Goal: Transaction & Acquisition: Purchase product/service

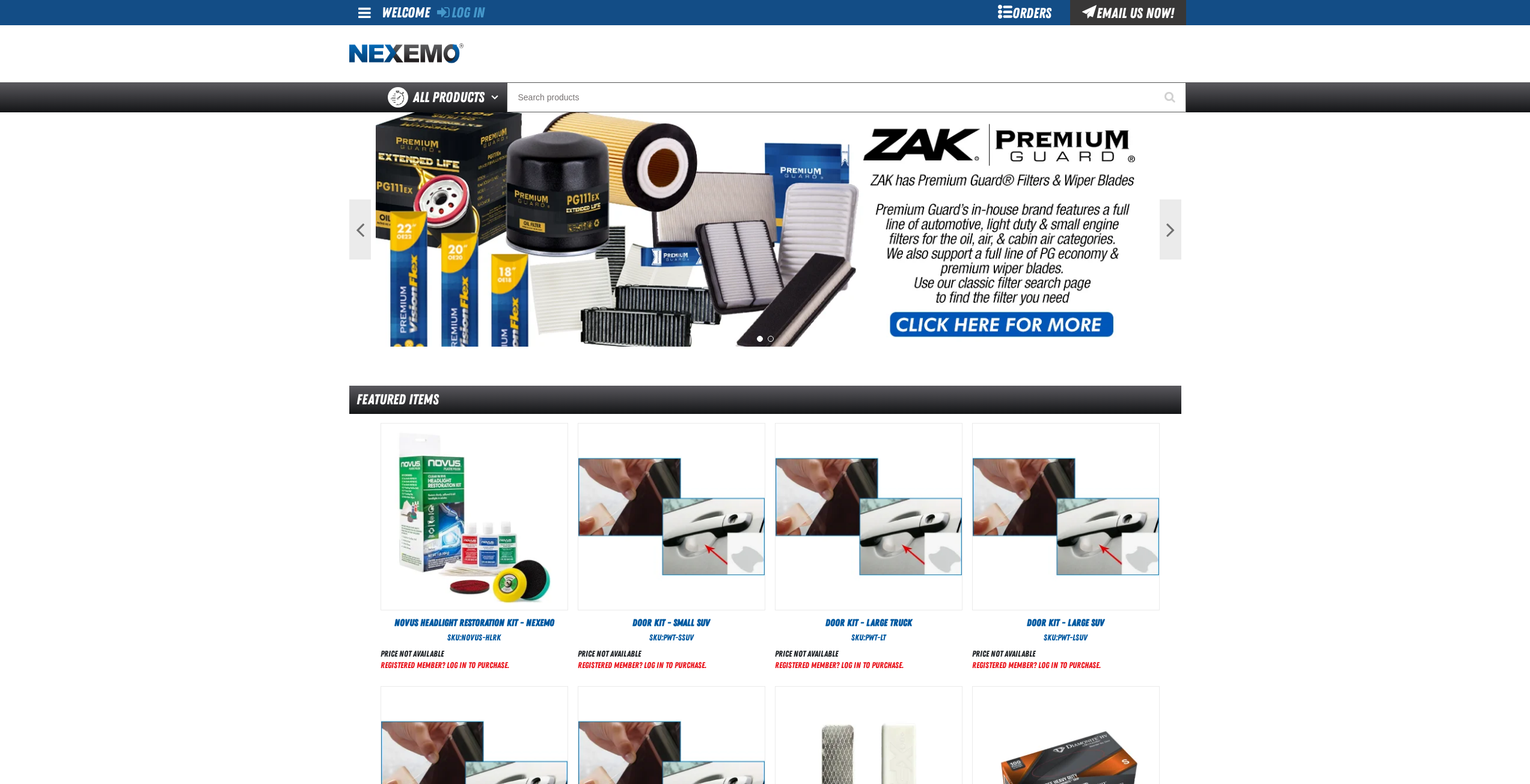
click at [1031, 13] on div "Orders" at bounding box center [1025, 13] width 90 height 25
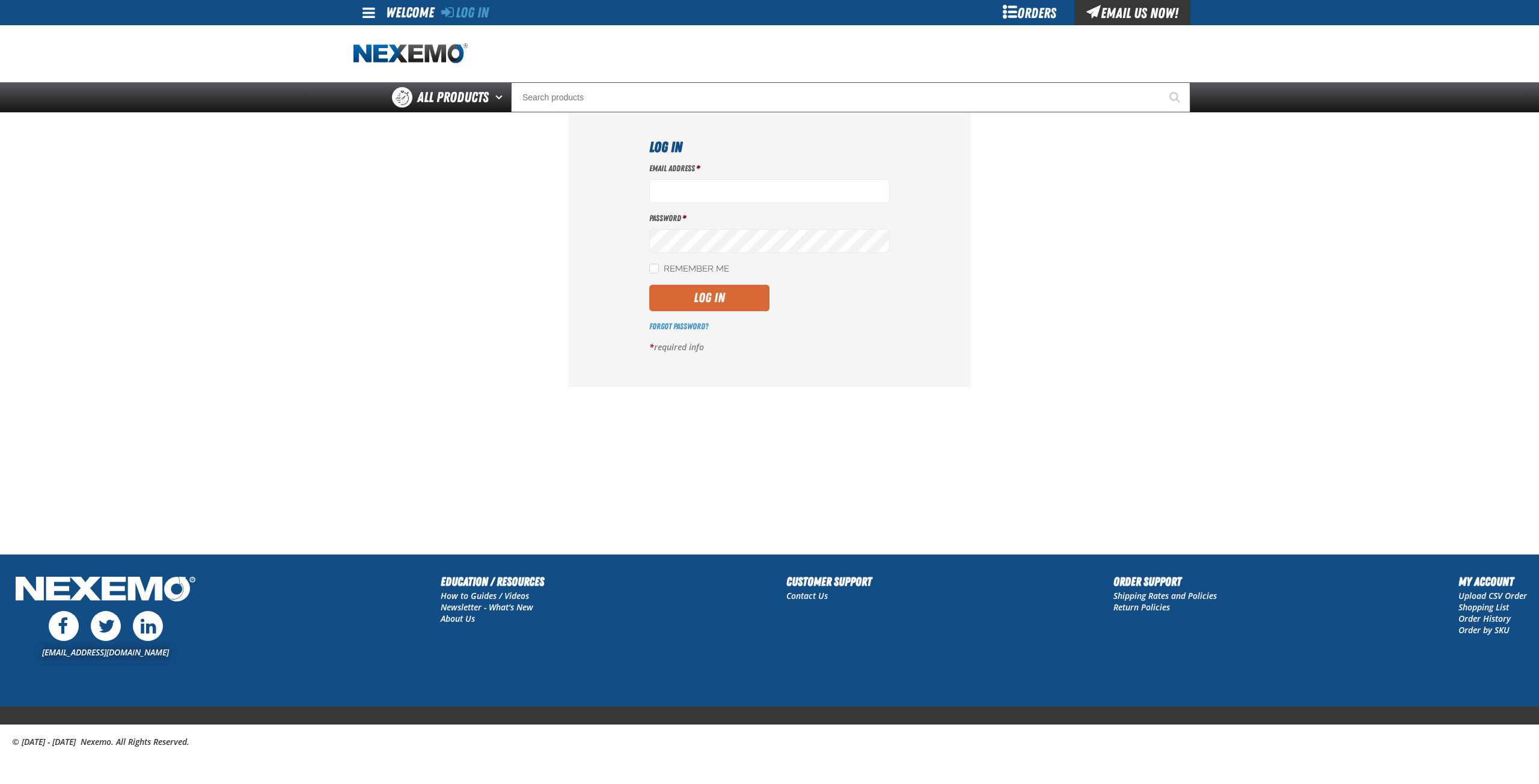
type input "msessions01@vtaig.com"
click at [697, 297] on button "Log In" at bounding box center [709, 298] width 120 height 27
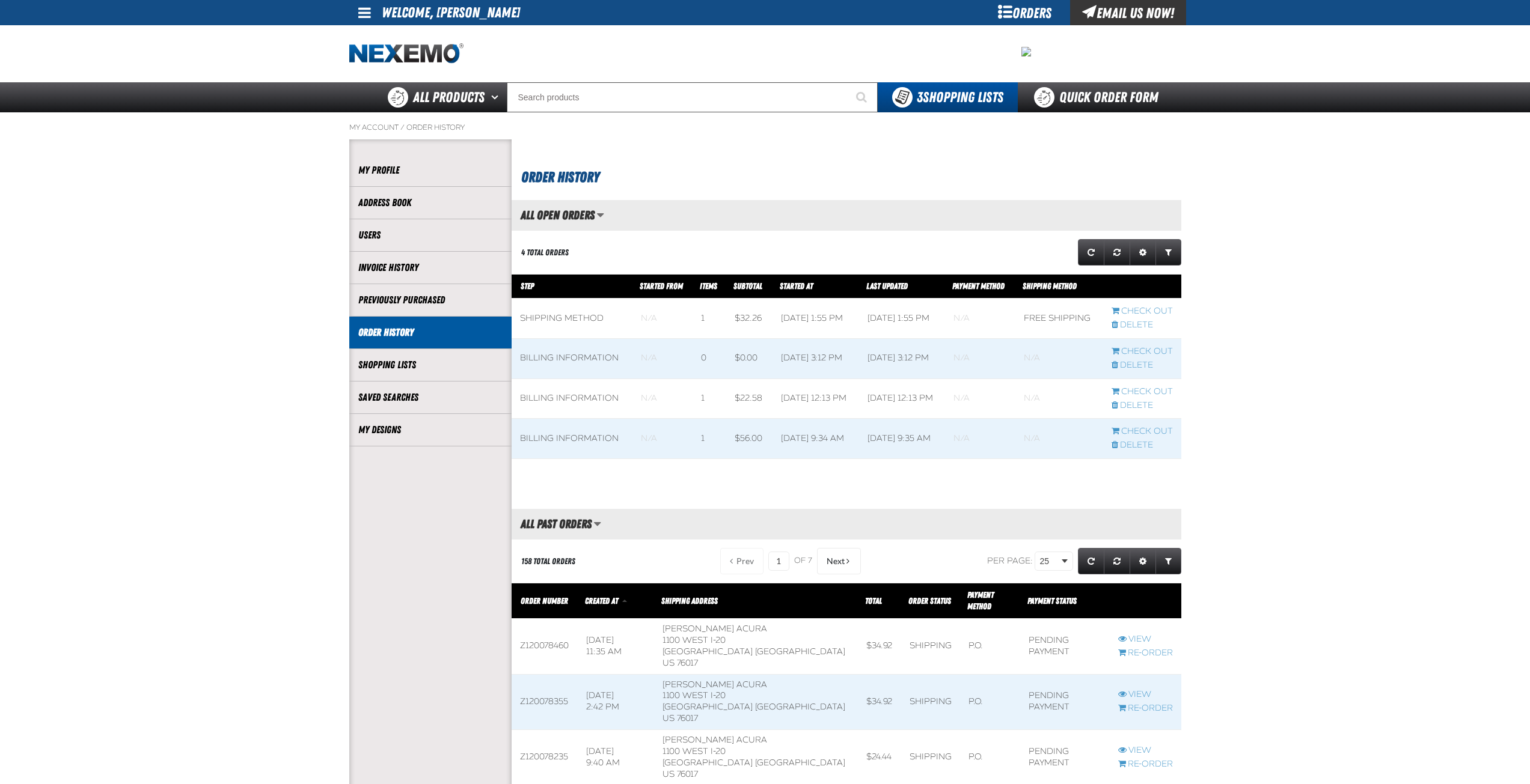
scroll to position [1, 1]
click at [603, 97] on input "Search" at bounding box center [692, 97] width 371 height 30
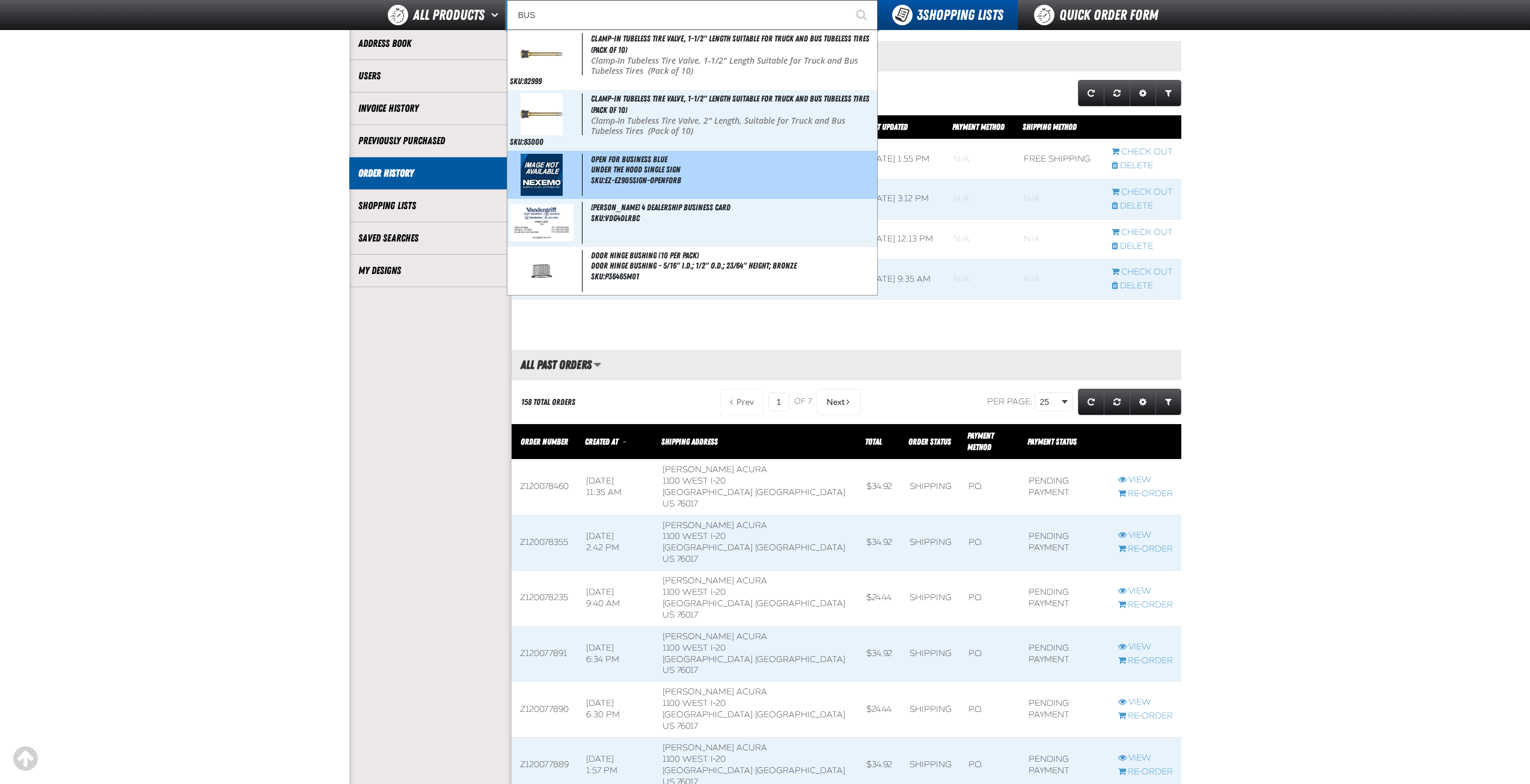
scroll to position [0, 0]
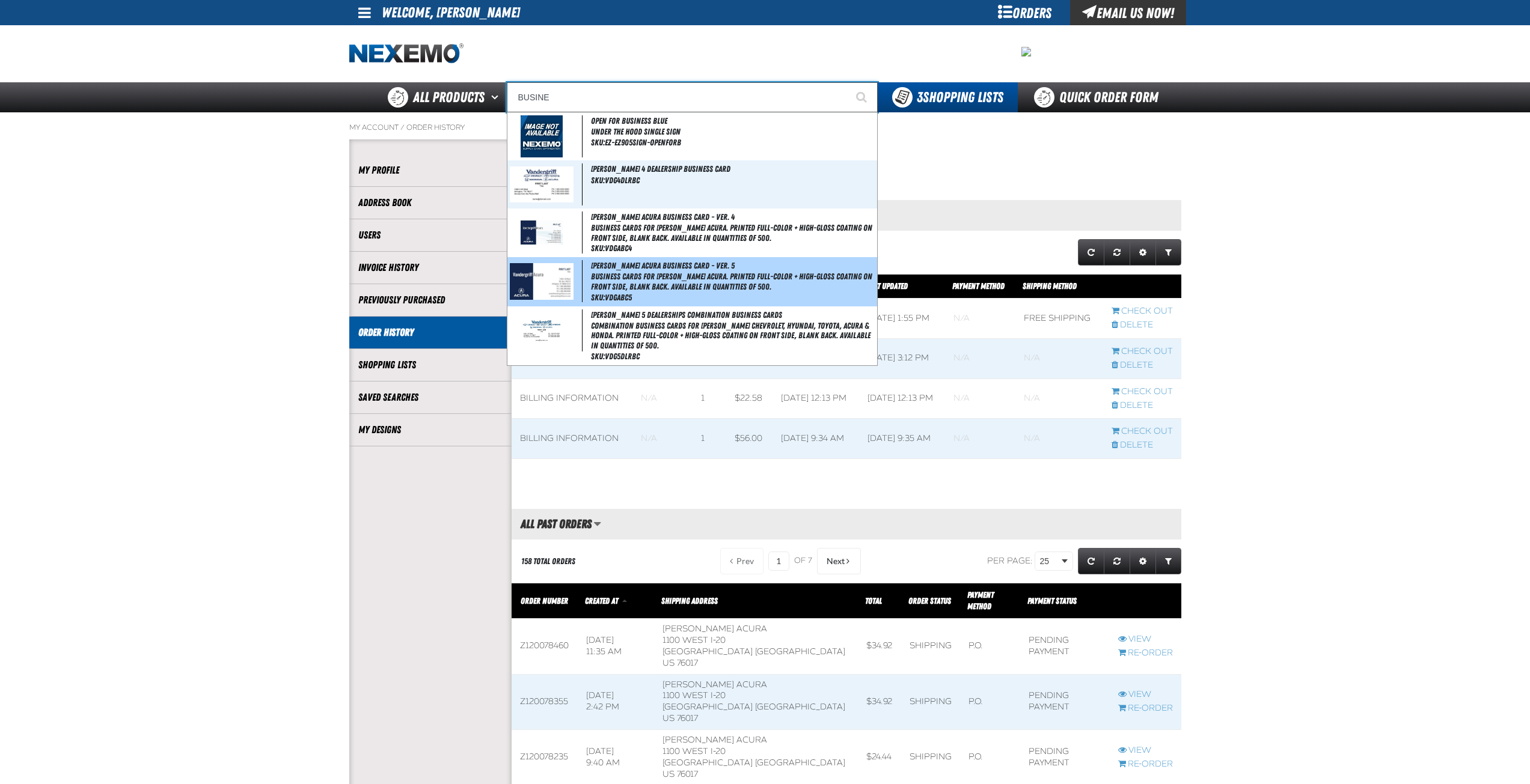
click at [644, 277] on span "Business Cards for [PERSON_NAME] Acura. Printed full-color + high-gloss coating…" at bounding box center [732, 282] width 284 height 20
type input "[PERSON_NAME] Acura Business Card - Ver. 5"
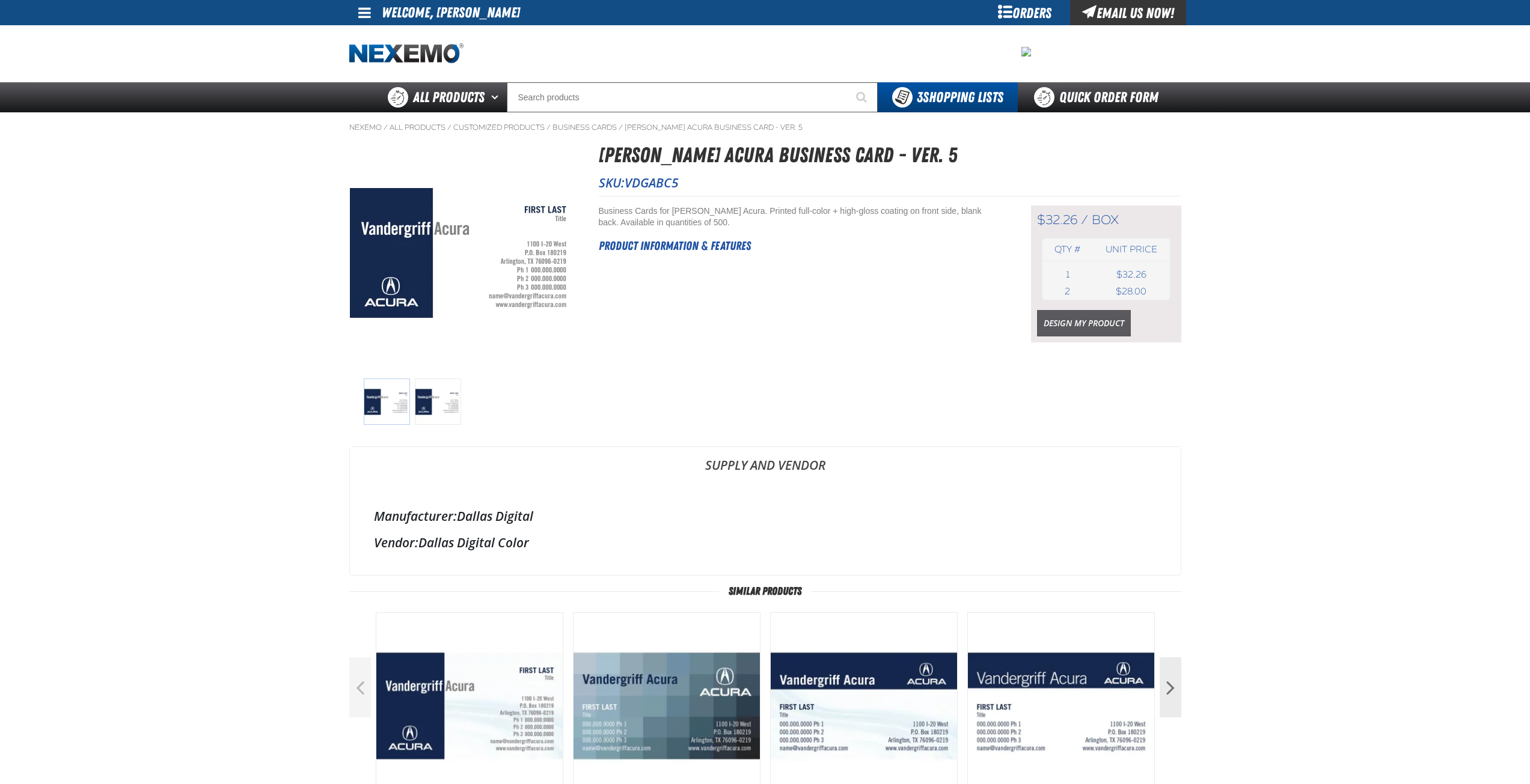
click at [1060, 323] on link "Design My Product" at bounding box center [1084, 323] width 94 height 27
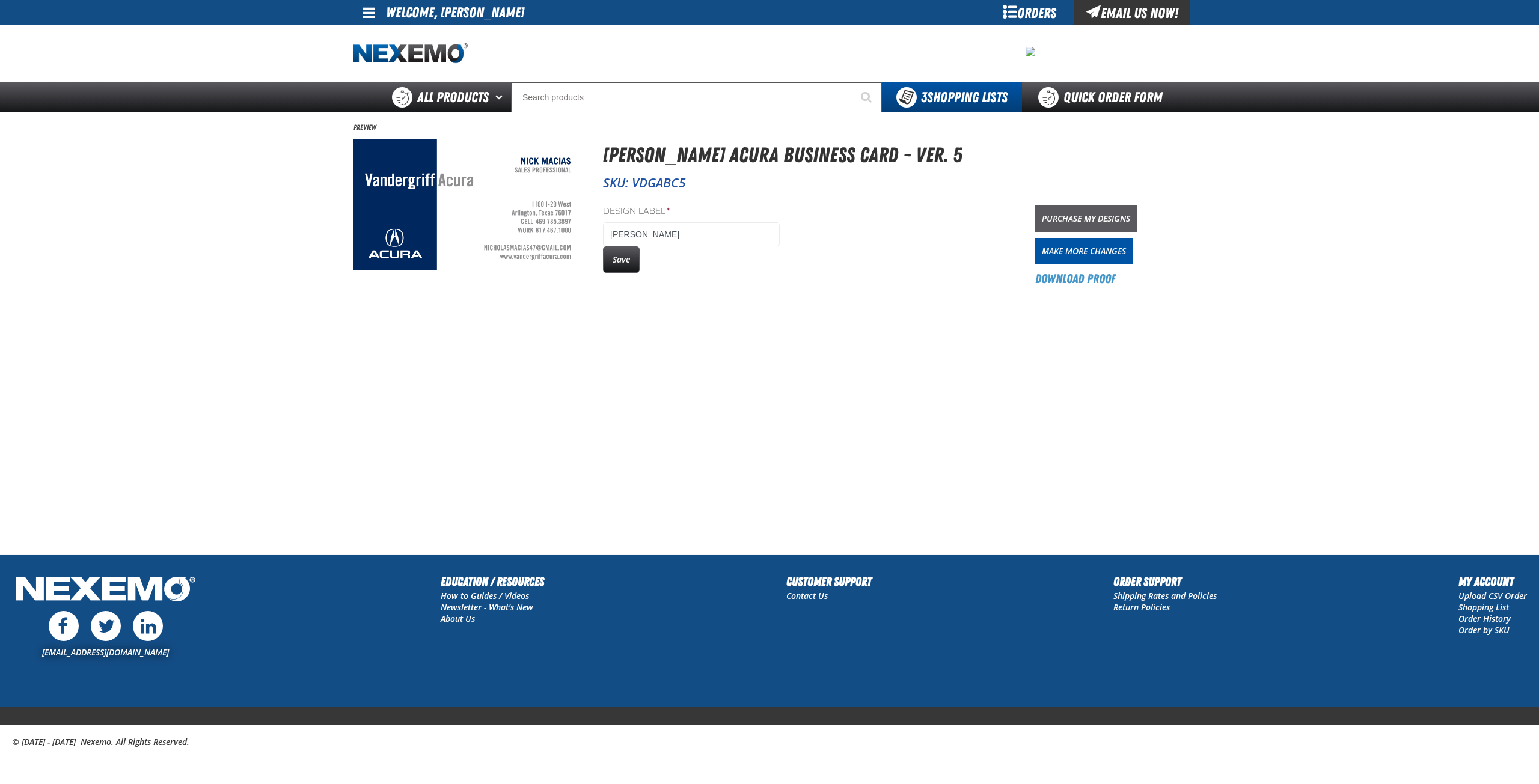
click at [1082, 219] on link "Purchase My Designs" at bounding box center [1086, 219] width 102 height 27
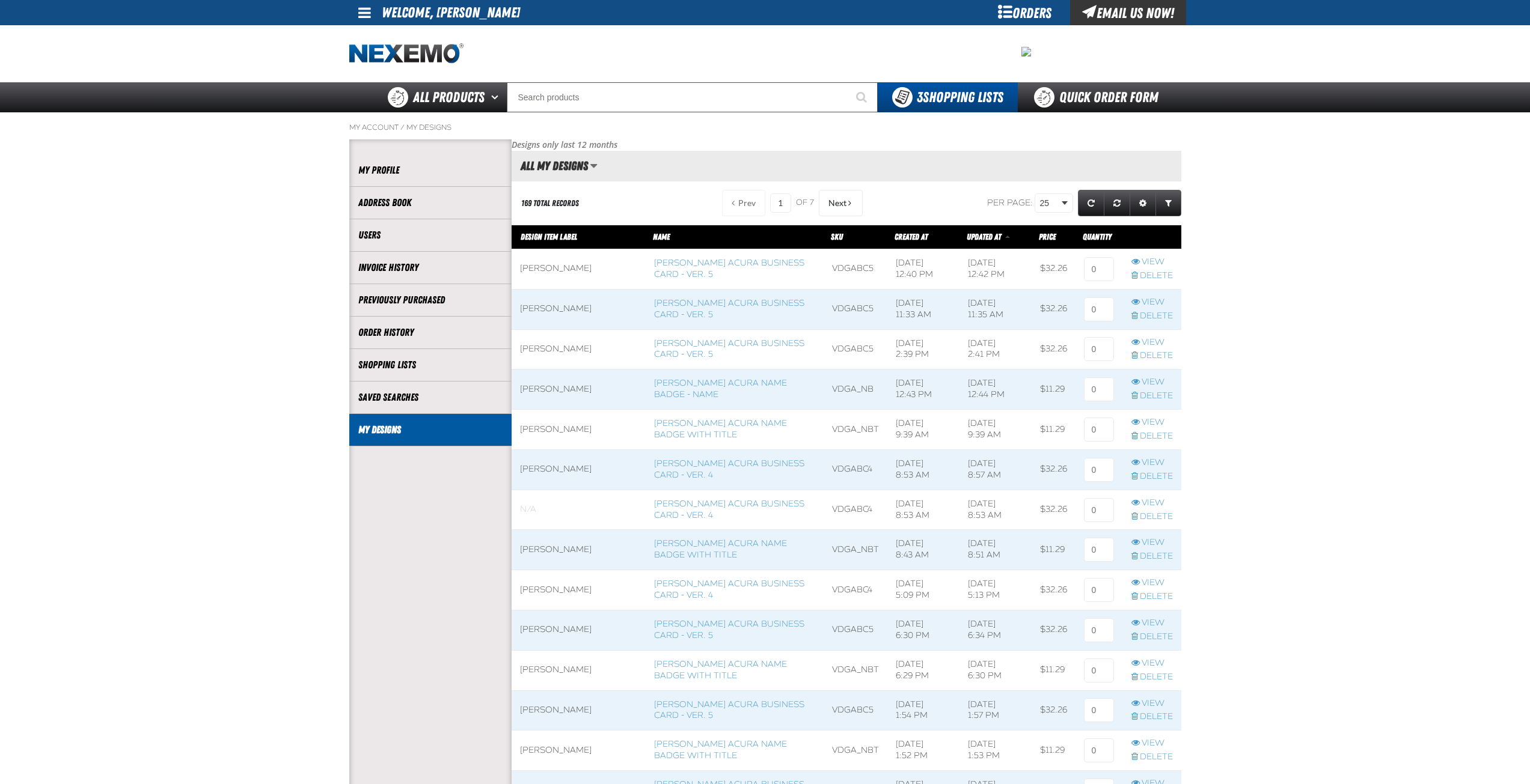
scroll to position [1, 1]
click at [1091, 266] on input at bounding box center [1098, 269] width 30 height 24
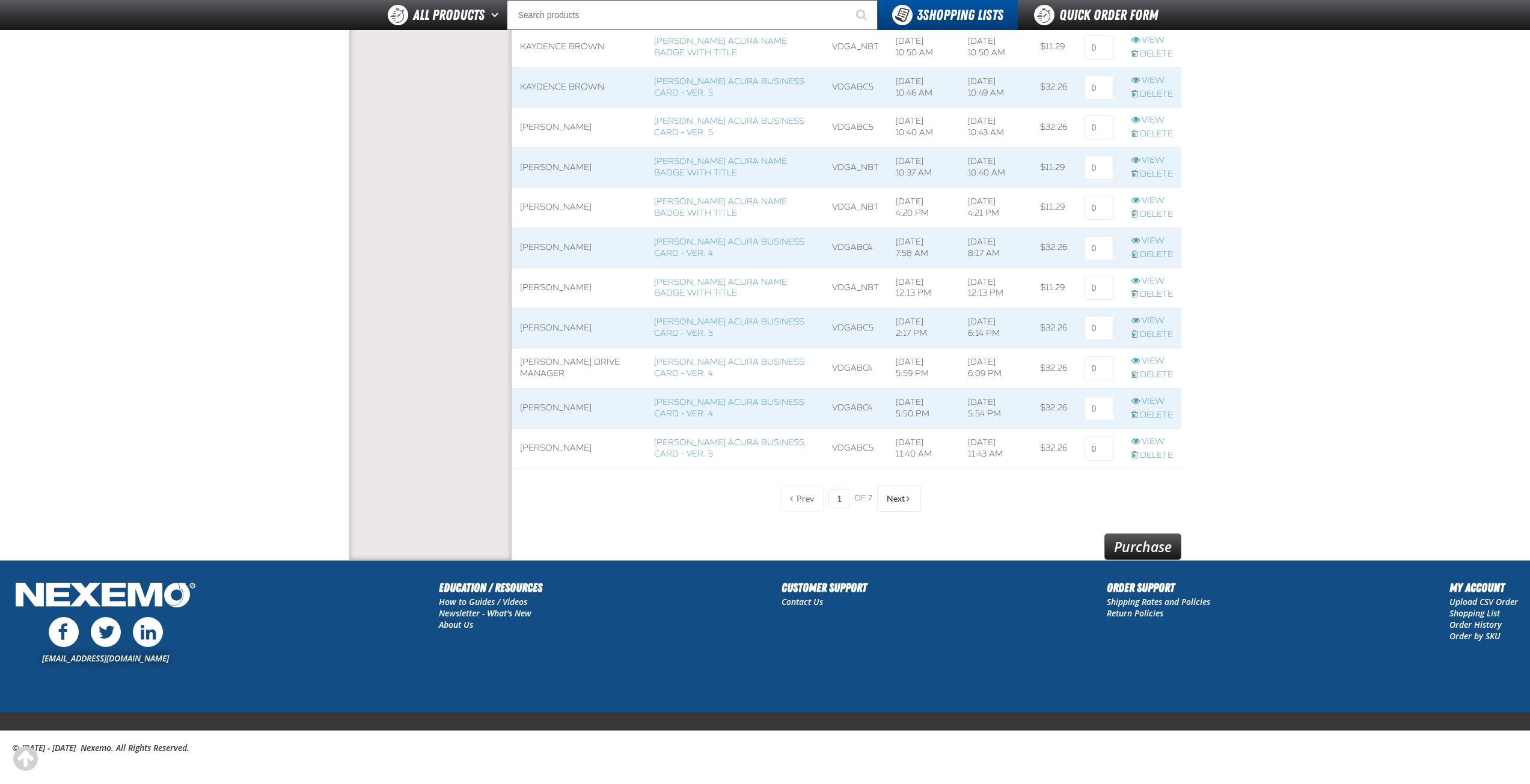
scroll to position [759, 0]
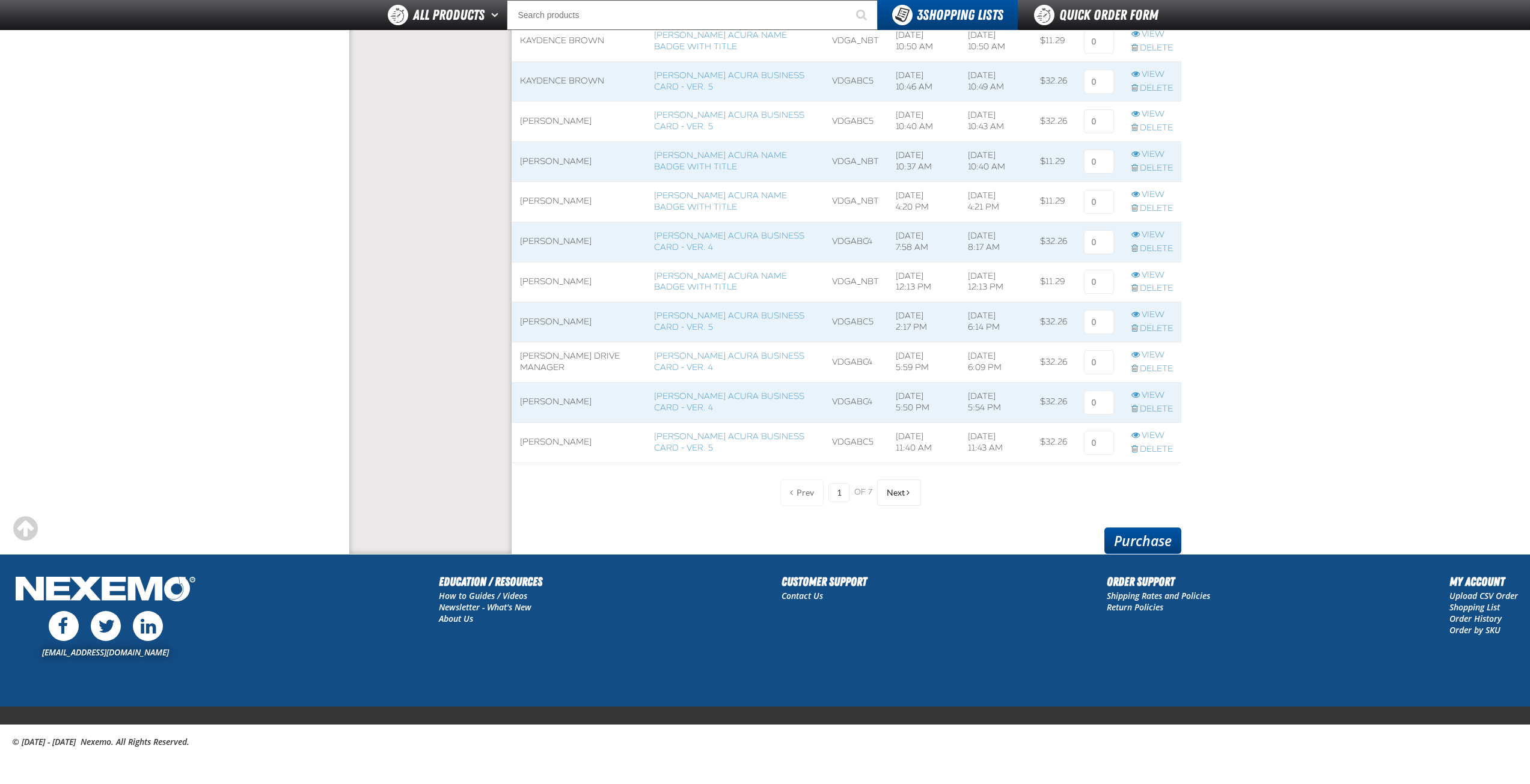
type input "1"
click at [1157, 542] on link "Purchase" at bounding box center [1142, 541] width 77 height 27
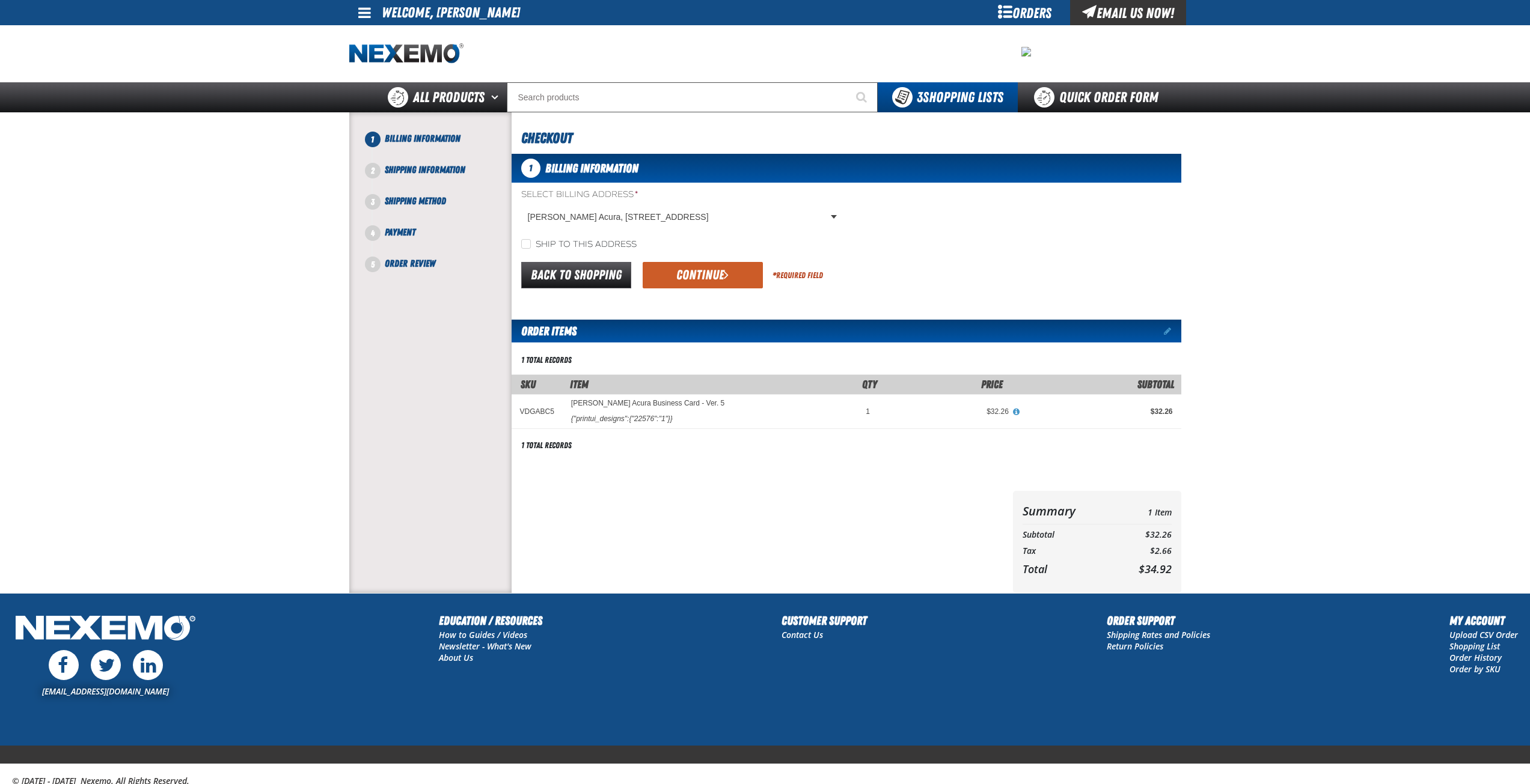
click at [1151, 537] on td "$32.26" at bounding box center [1142, 535] width 57 height 16
drag, startPoint x: 522, startPoint y: 241, endPoint x: 597, endPoint y: 256, distance: 76.5
click at [523, 241] on input "Ship to this address" at bounding box center [525, 244] width 10 height 10
checkbox input "true"
click at [720, 286] on button "Continue" at bounding box center [702, 275] width 120 height 27
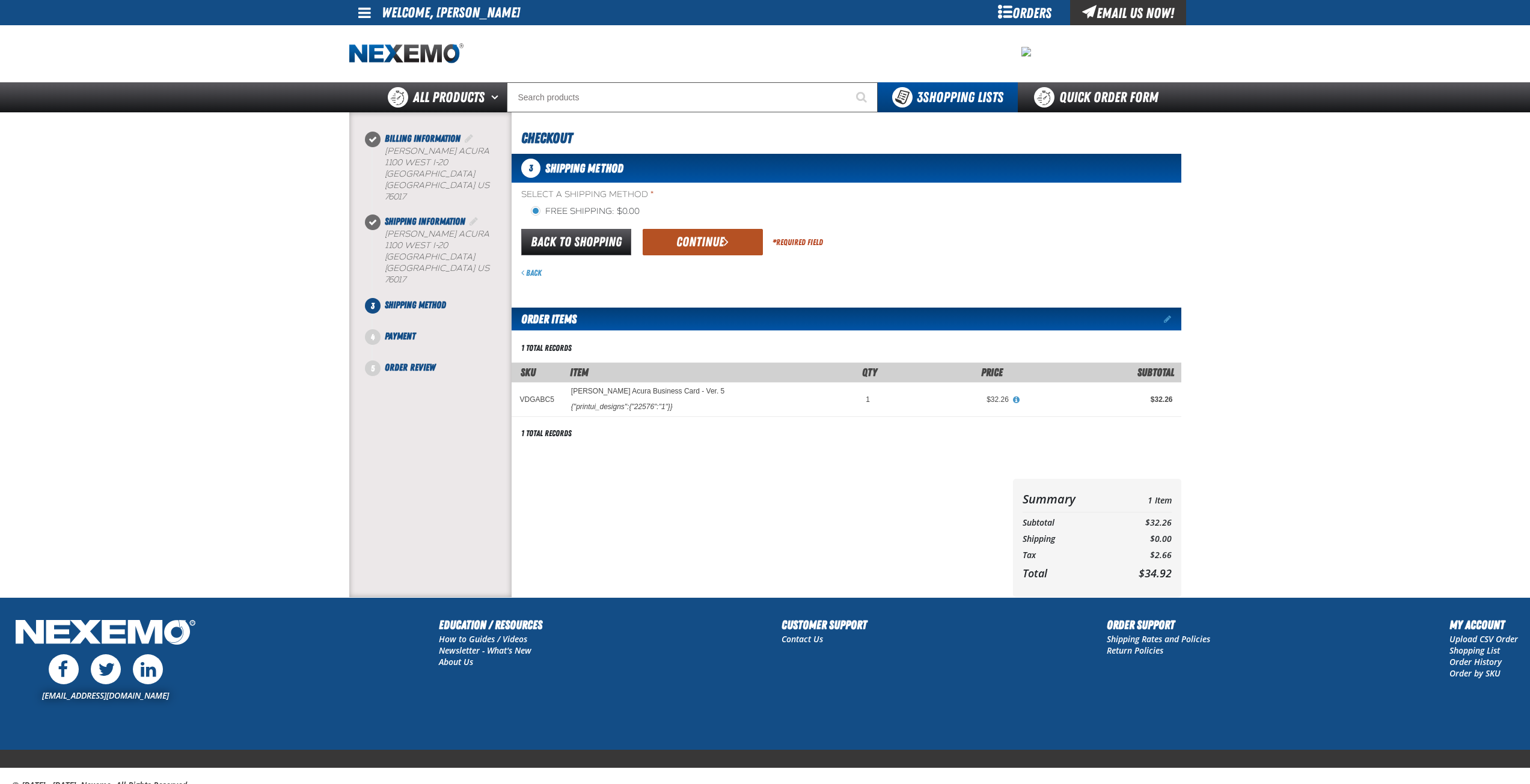
click at [726, 247] on span "submit" at bounding box center [726, 241] width 5 height 13
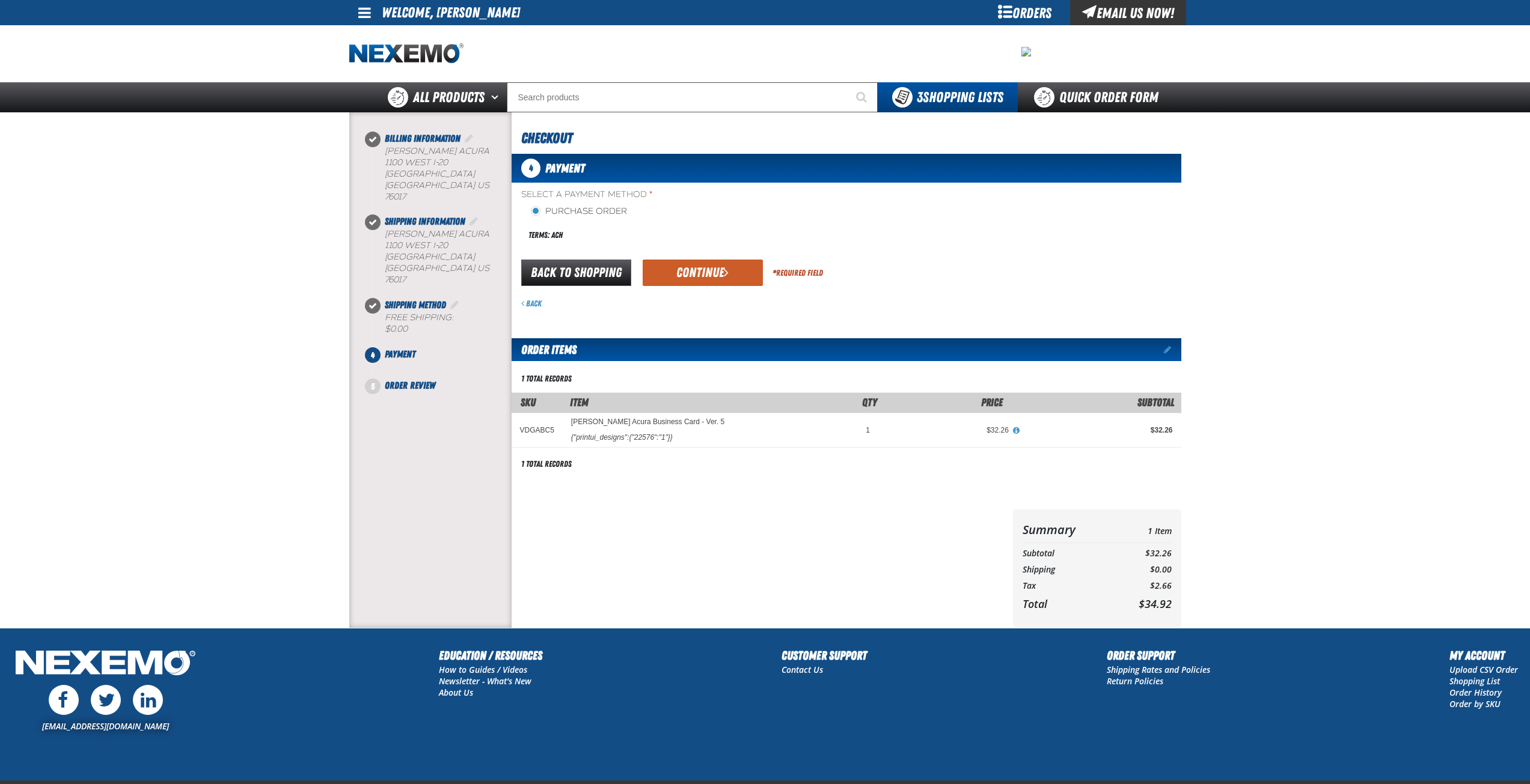
click at [719, 266] on button "Continue" at bounding box center [702, 273] width 120 height 27
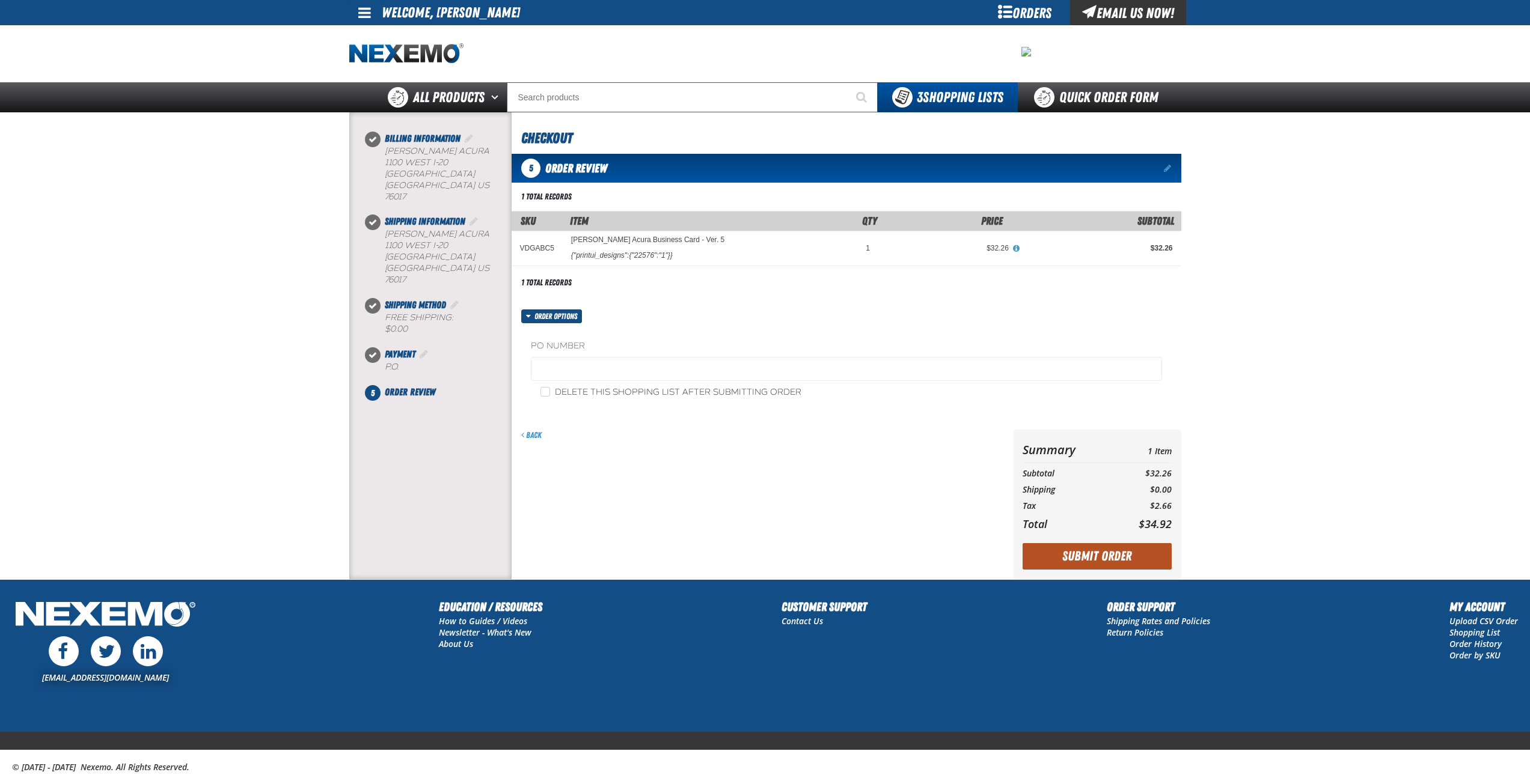
click at [1085, 558] on button "Submit Order" at bounding box center [1097, 556] width 149 height 27
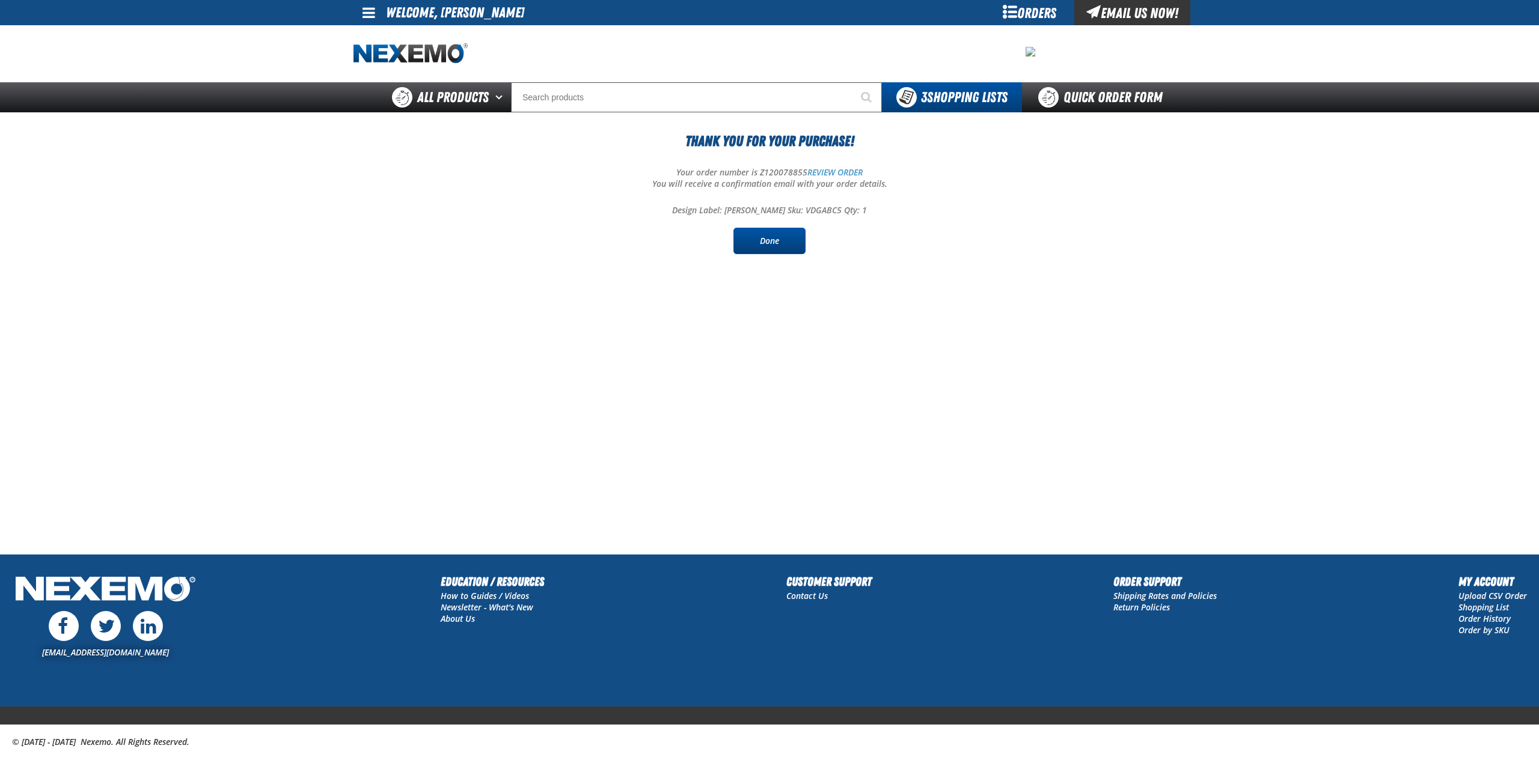
click at [760, 240] on link "Done" at bounding box center [770, 241] width 72 height 27
